Goal: Information Seeking & Learning: Learn about a topic

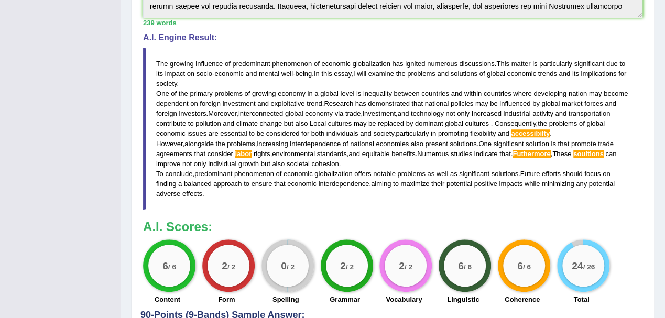
scroll to position [138, 0]
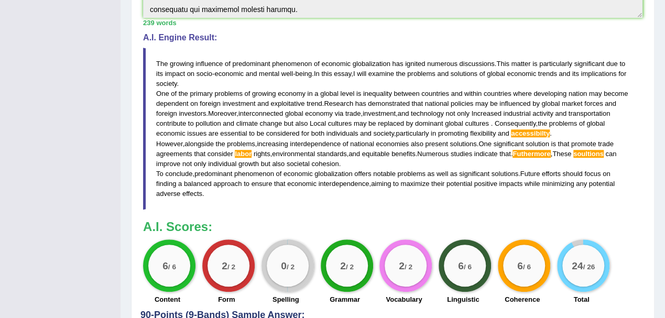
drag, startPoint x: 250, startPoint y: 170, endPoint x: 225, endPoint y: 185, distance: 29.4
click at [250, 170] on span "phenomenon" at bounding box center [254, 174] width 40 height 8
drag, startPoint x: 204, startPoint y: 196, endPoint x: 156, endPoint y: 68, distance: 136.8
click at [151, 65] on blockquote "The growing influence of predominant phenomenon of economic globalization has i…" at bounding box center [392, 129] width 499 height 162
drag, startPoint x: 155, startPoint y: 57, endPoint x: 222, endPoint y: 185, distance: 144.8
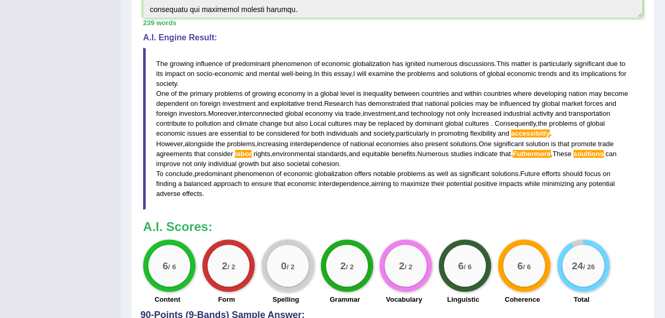
click at [222, 185] on blockquote "The growing influence of predominant phenomenon of economic globalization has i…" at bounding box center [392, 129] width 499 height 162
drag, startPoint x: 323, startPoint y: 204, endPoint x: 254, endPoint y: 112, distance: 115.7
click at [323, 201] on blockquote "The growing influence of predominant phenomenon of economic globalization has i…" at bounding box center [392, 129] width 499 height 162
drag, startPoint x: 201, startPoint y: 194, endPoint x: 227, endPoint y: 113, distance: 84.8
click at [205, 141] on blockquote "The growing influence of predominant phenomenon of economic globalization has i…" at bounding box center [392, 129] width 499 height 162
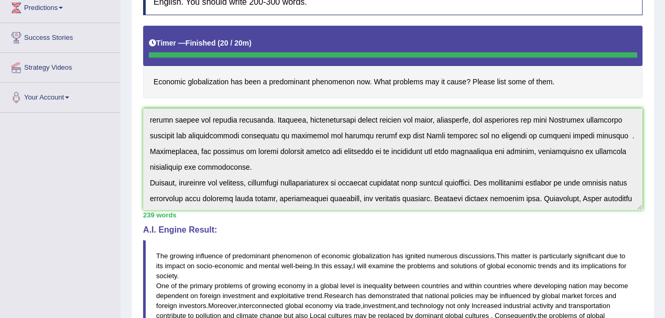
scroll to position [0, 0]
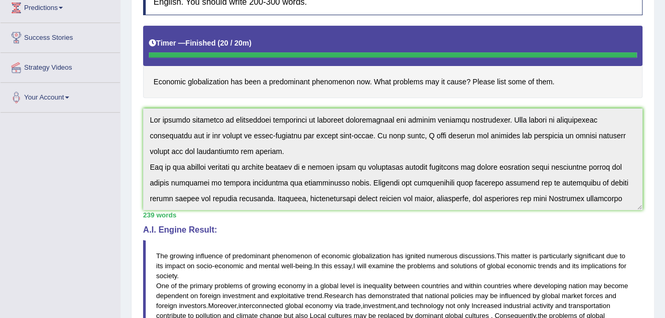
click at [127, 97] on div "Home Practice Writing: Write Essay Economic Globalization You have already give…" at bounding box center [392, 198] width 544 height 752
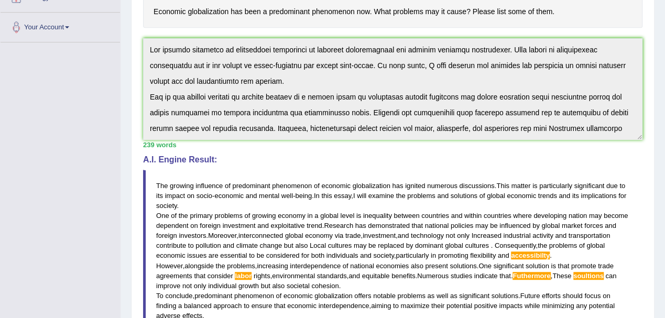
scroll to position [108, 0]
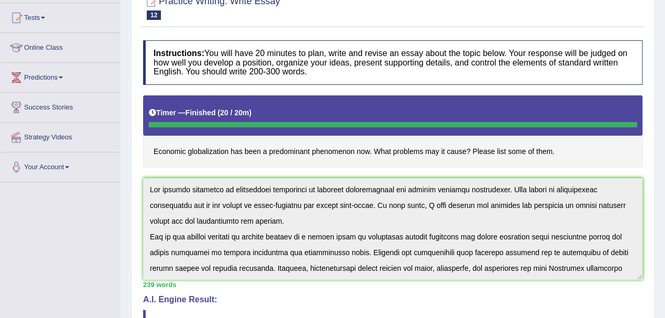
drag, startPoint x: 150, startPoint y: 151, endPoint x: 268, endPoint y: 151, distance: 117.3
click at [268, 151] on h4 "Economic globalization has been a predominant phenomenon now. What problems may…" at bounding box center [392, 131] width 499 height 72
click at [366, 151] on h4 "Economic globalization has been a predominant phenomenon now. What problems may…" at bounding box center [392, 131] width 499 height 72
